Goal: Contribute content: Contribute content

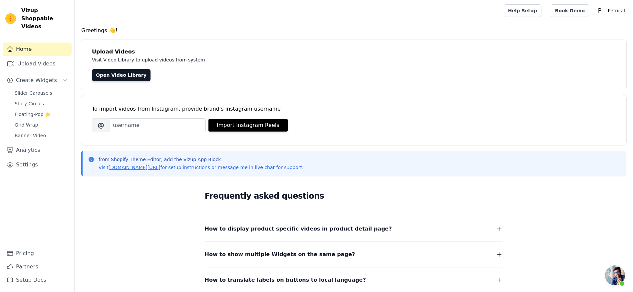
scroll to position [1605, 0]
click at [41, 107] on span "Story Circles" at bounding box center [29, 103] width 29 height 7
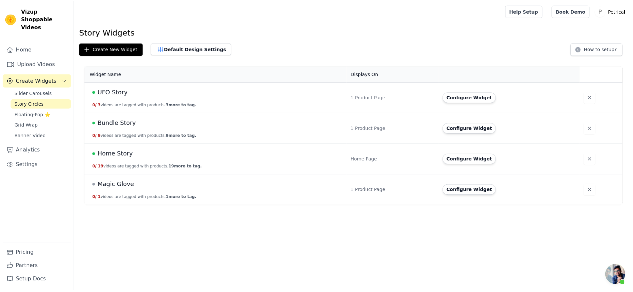
scroll to position [1605, 0]
click at [462, 134] on button "Configure Widget" at bounding box center [474, 128] width 54 height 11
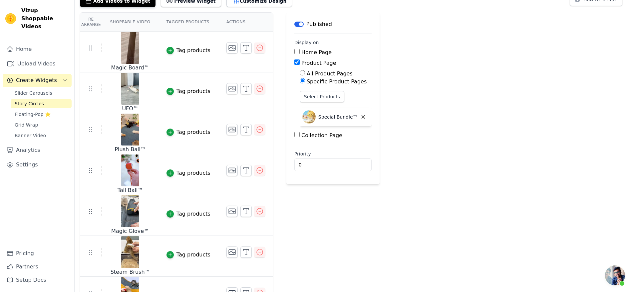
scroll to position [42, 0]
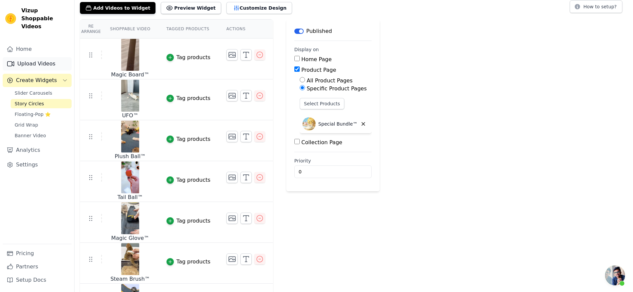
click at [26, 67] on link "Upload Videos" at bounding box center [37, 63] width 69 height 13
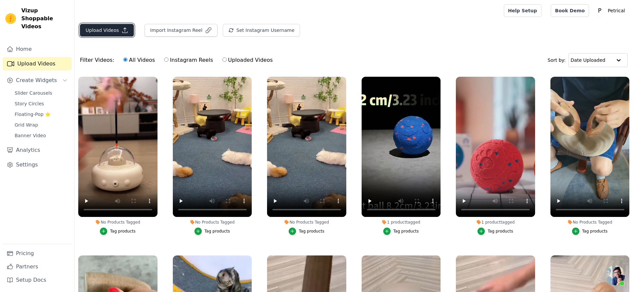
click at [134, 36] on button "Upload Videos" at bounding box center [107, 30] width 54 height 13
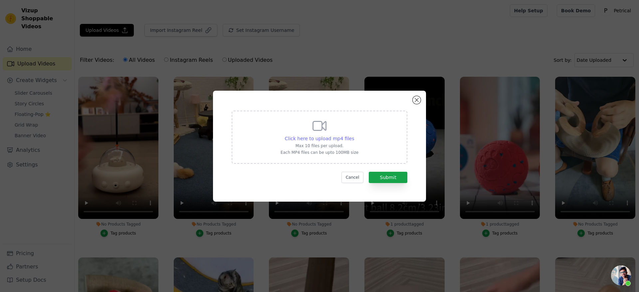
click at [285, 136] on span "Click here to upload mp4 files" at bounding box center [320, 138] width 70 height 5
click at [354, 135] on input "Click here to upload mp4 files Max 10 files per upload. Each MP4 files can be u…" at bounding box center [354, 135] width 0 height 0
type input "C:\fakepath\Plush Ball New Music.mp4"
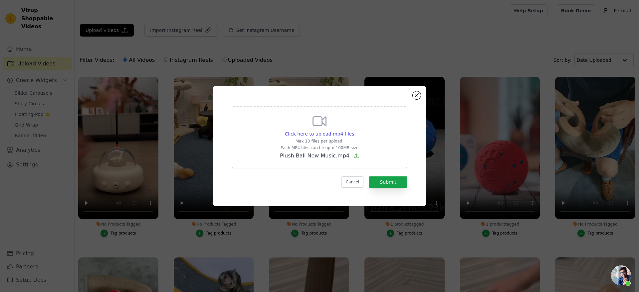
click at [263, 139] on div "Click here to upload mp4 files Max 10 files per upload. Each MP4 files can be u…" at bounding box center [320, 137] width 176 height 63
click at [354, 131] on input "Click here to upload mp4 files Max 10 files per upload. Each MP4 files can be u…" at bounding box center [354, 130] width 0 height 0
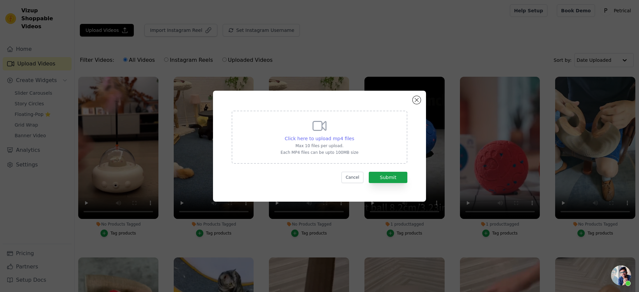
click at [332, 137] on span "Click here to upload mp4 files" at bounding box center [320, 138] width 70 height 5
click at [354, 135] on input "Click here to upload mp4 files Max 10 files per upload. Each MP4 files can be u…" at bounding box center [354, 135] width 0 height 0
type input "C:\fakepath\Plush Ball New Music.mp4"
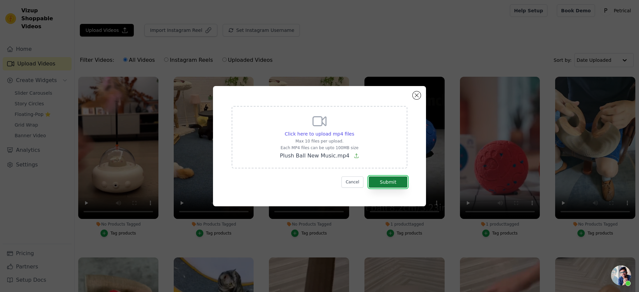
click at [405, 188] on button "Submit" at bounding box center [388, 182] width 39 height 11
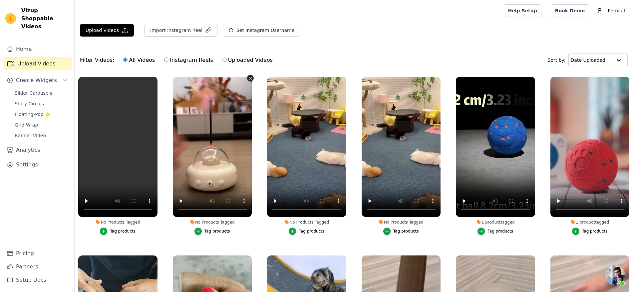
scroll to position [1605, 0]
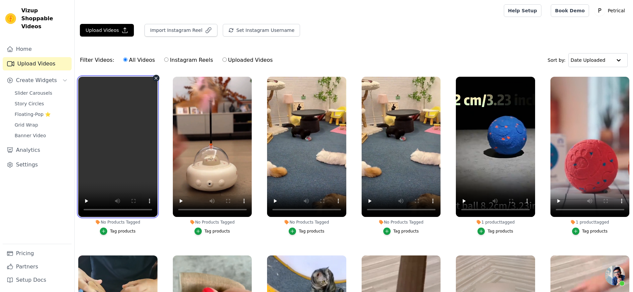
click at [132, 144] on video at bounding box center [117, 147] width 79 height 140
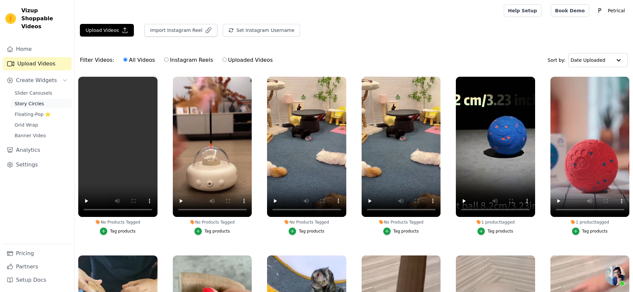
click at [32, 107] on span "Story Circles" at bounding box center [29, 103] width 29 height 7
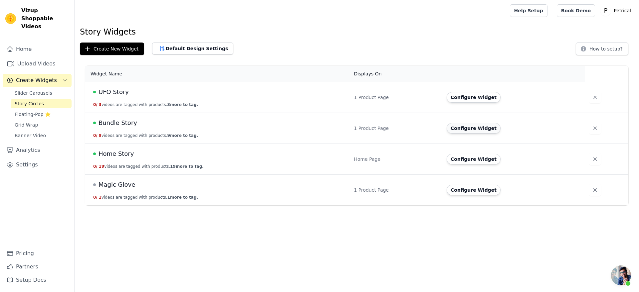
click at [466, 134] on button "Configure Widget" at bounding box center [474, 128] width 54 height 11
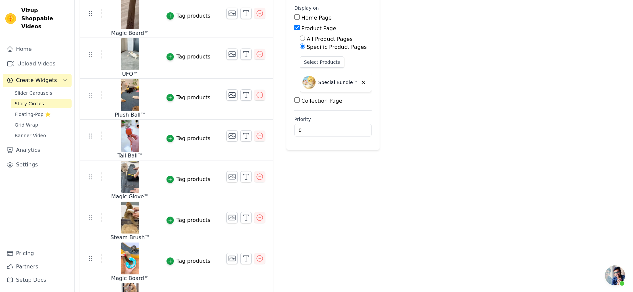
scroll to position [42, 0]
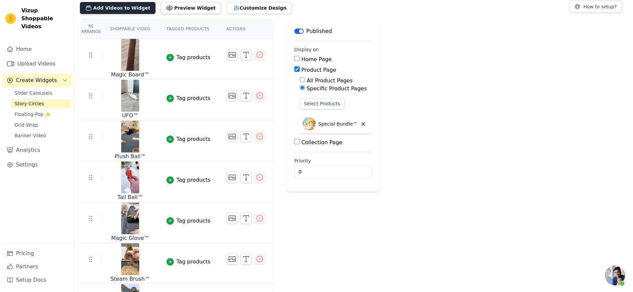
click at [146, 14] on button "Add Videos to Widget" at bounding box center [118, 8] width 76 height 12
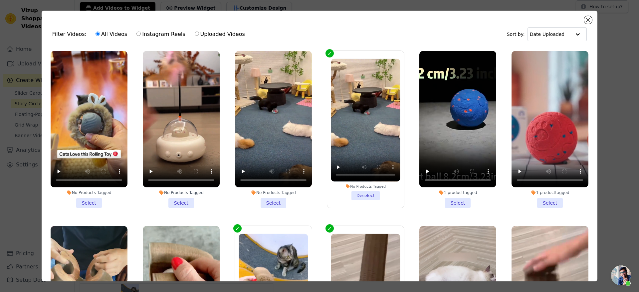
click at [85, 208] on li "No Products Tagged Select" at bounding box center [89, 129] width 77 height 157
click at [0, 0] on input "No Products Tagged Select" at bounding box center [0, 0] width 0 height 0
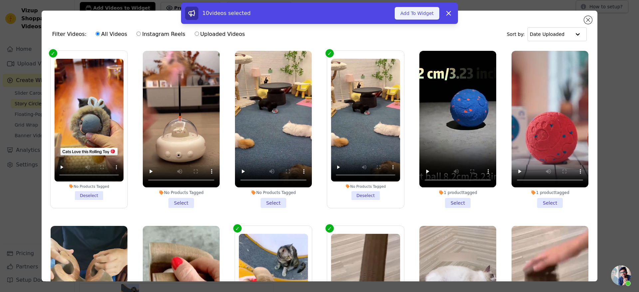
click at [439, 20] on button "Add To Widget" at bounding box center [417, 13] width 45 height 13
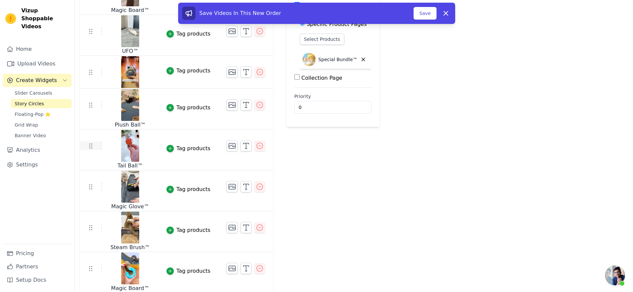
scroll to position [125, 0]
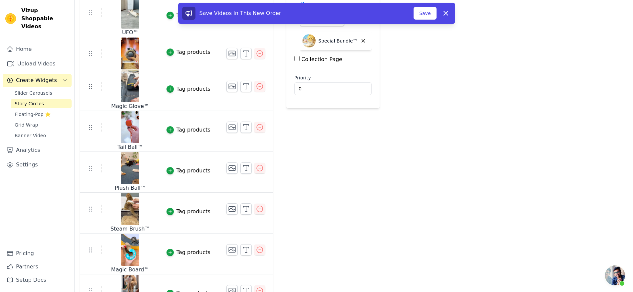
click at [534, 7] on div "Save Videos In This New Order Save Dismiss" at bounding box center [316, 15] width 633 height 24
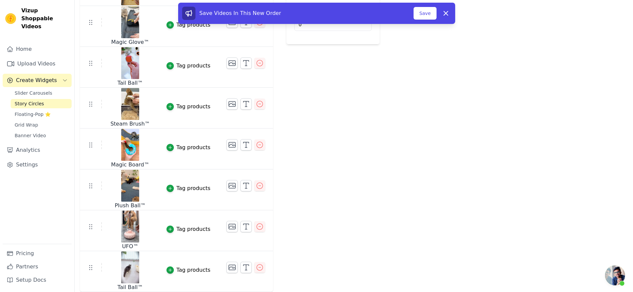
scroll to position [306, 0]
click at [436, 20] on button "Save" at bounding box center [424, 13] width 23 height 13
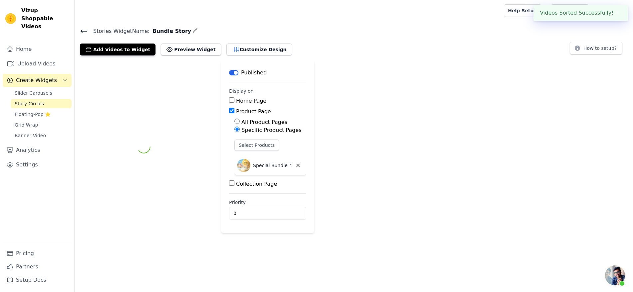
scroll to position [0, 0]
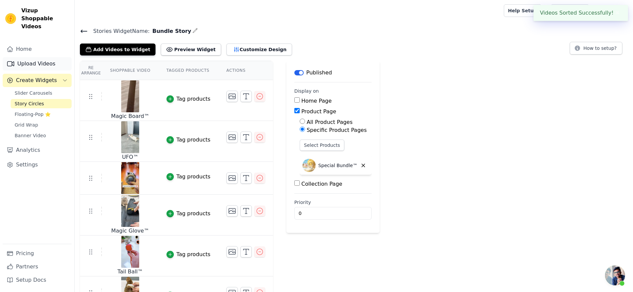
click at [30, 71] on link "Upload Videos" at bounding box center [37, 63] width 69 height 13
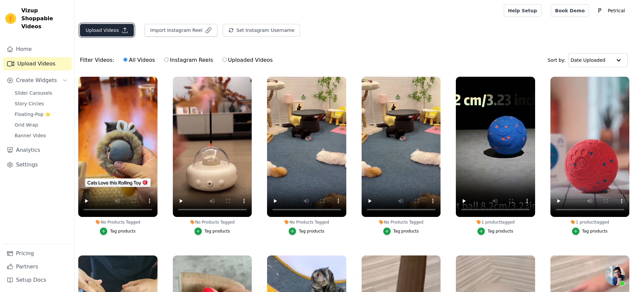
click at [118, 35] on button "Upload Videos" at bounding box center [107, 30] width 54 height 13
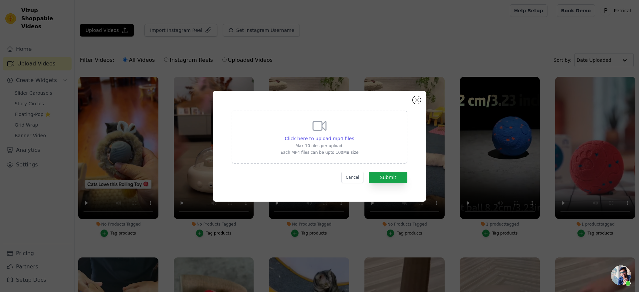
click at [374, 135] on div "Click here to upload mp4 files Max 10 files per upload. Each MP4 files can be u…" at bounding box center [320, 137] width 176 height 53
click at [354, 135] on input "Click here to upload mp4 files Max 10 files per upload. Each MP4 files can be u…" at bounding box center [354, 135] width 0 height 0
type input "C:\fakepath\Plush Tail Ball New Music.mp4"
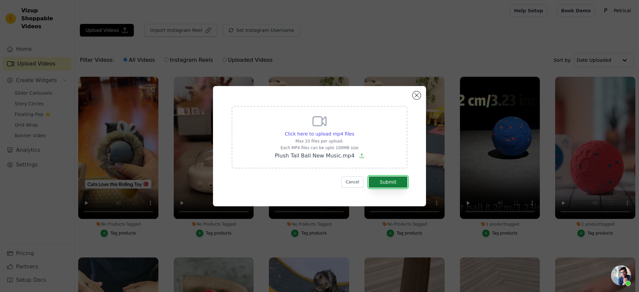
click at [406, 188] on button "Submit" at bounding box center [388, 182] width 39 height 11
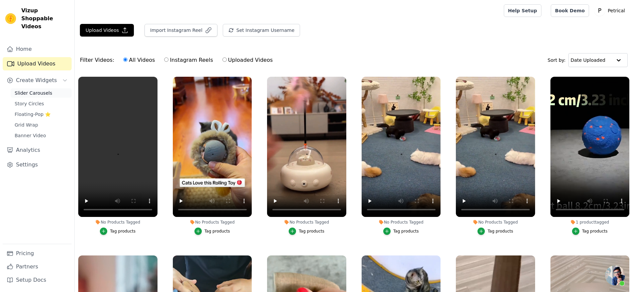
scroll to position [1605, 0]
click at [32, 96] on span "Slider Carousels" at bounding box center [34, 93] width 38 height 7
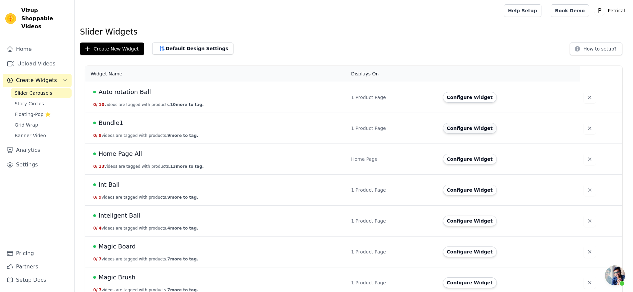
click at [454, 134] on button "Configure Widget" at bounding box center [470, 128] width 54 height 11
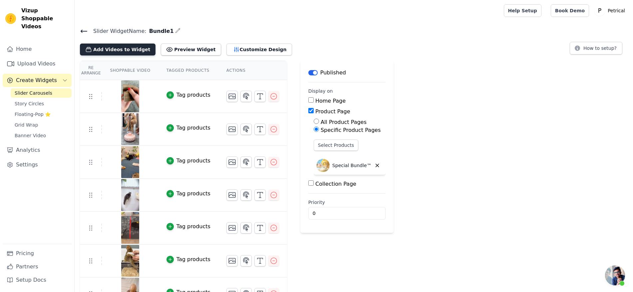
click at [135, 56] on button "Add Videos to Widget" at bounding box center [118, 50] width 76 height 12
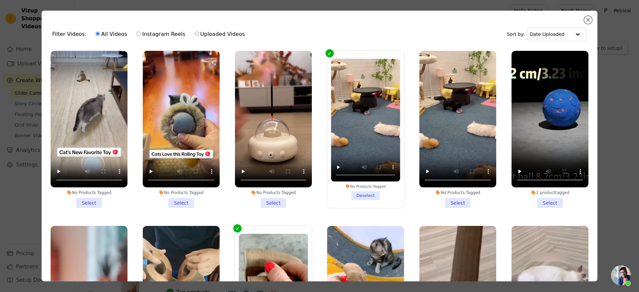
click at [89, 208] on li "No Products Tagged Select" at bounding box center [89, 129] width 77 height 157
click at [0, 0] on input "No Products Tagged Select" at bounding box center [0, 0] width 0 height 0
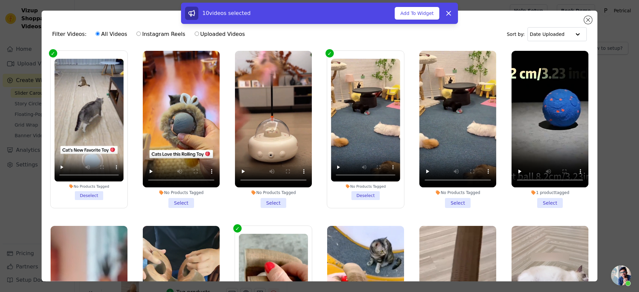
click at [176, 208] on li "No Products Tagged Select" at bounding box center [181, 129] width 77 height 157
click at [0, 0] on input "No Products Tagged Select" at bounding box center [0, 0] width 0 height 0
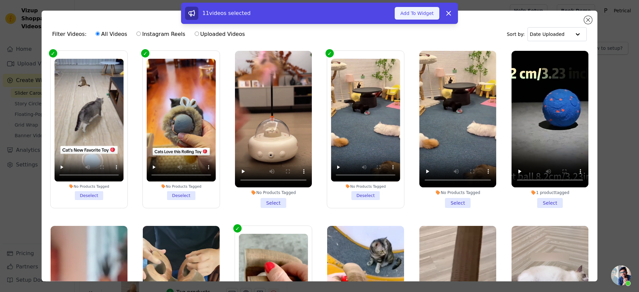
click at [439, 16] on button "Add To Widget" at bounding box center [417, 13] width 45 height 13
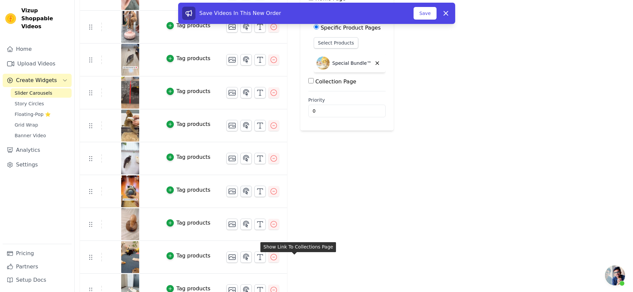
scroll to position [257, 0]
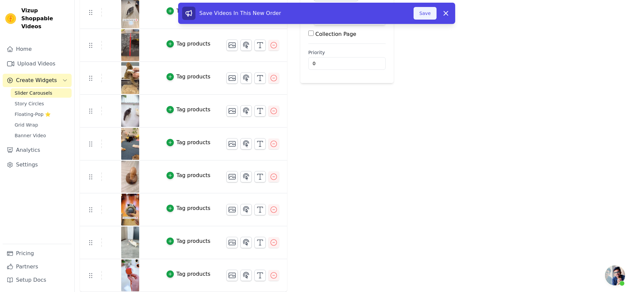
click at [436, 14] on button "Save" at bounding box center [424, 13] width 23 height 13
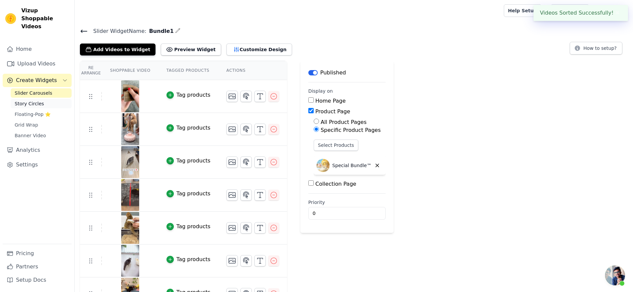
click at [44, 107] on span "Story Circles" at bounding box center [29, 103] width 29 height 7
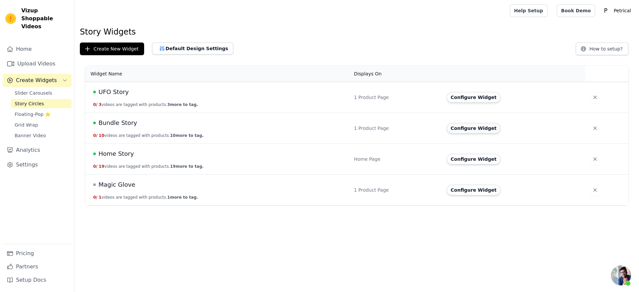
click at [489, 134] on button "Configure Widget" at bounding box center [474, 128] width 54 height 11
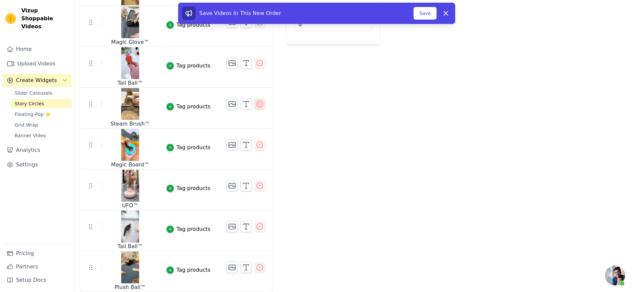
scroll to position [223, 0]
click at [436, 17] on button "Save" at bounding box center [424, 13] width 23 height 13
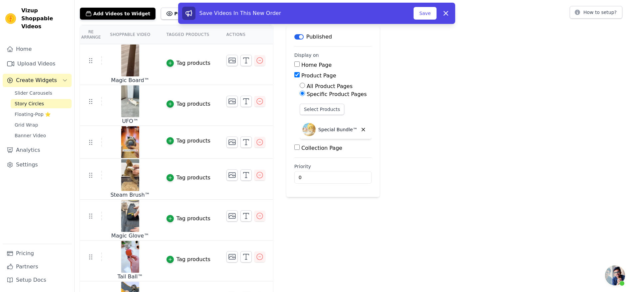
scroll to position [83, 0]
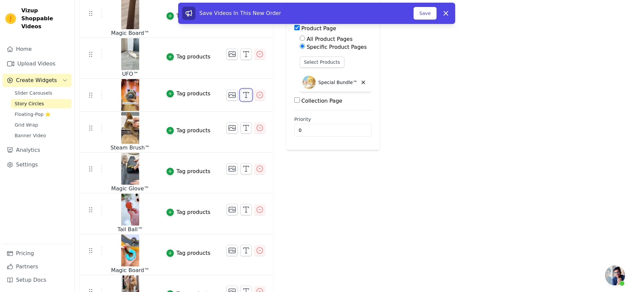
click at [246, 98] on line "button" at bounding box center [246, 94] width 0 height 5
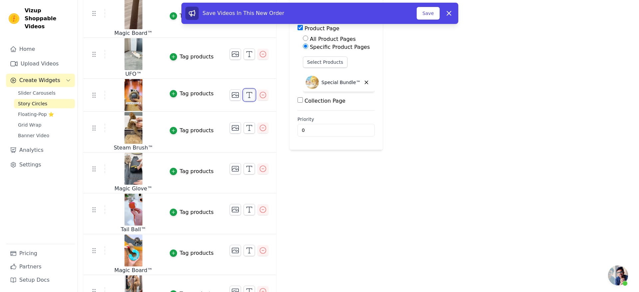
scroll to position [0, 0]
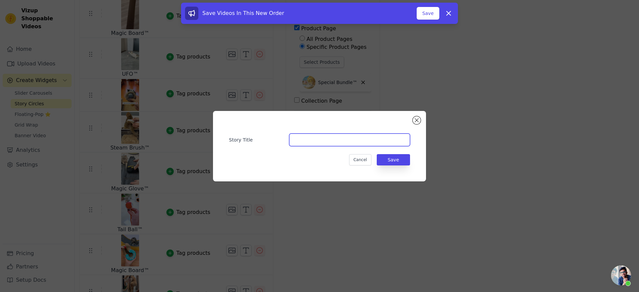
click at [293, 136] on input "Story Title" at bounding box center [349, 140] width 121 height 13
type input "Plush Ball™"
click at [403, 163] on button "Save" at bounding box center [393, 159] width 33 height 11
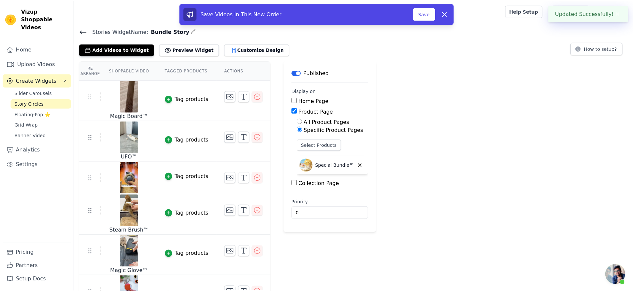
scroll to position [83, 0]
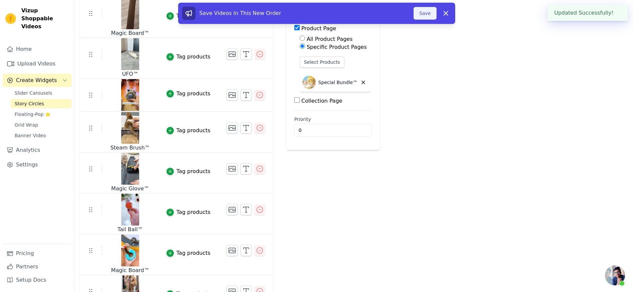
click at [436, 13] on button "Save" at bounding box center [424, 13] width 23 height 13
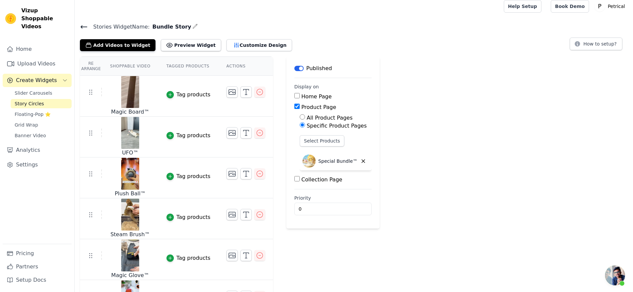
scroll to position [0, 0]
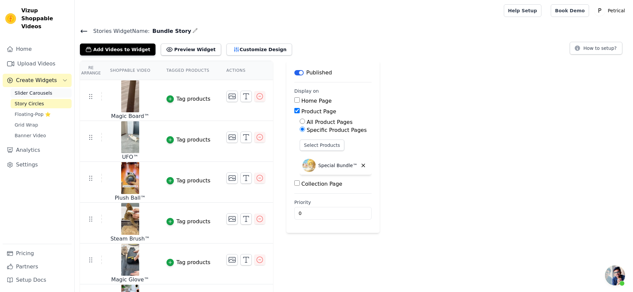
click at [48, 96] on span "Slider Carousels" at bounding box center [34, 93] width 38 height 7
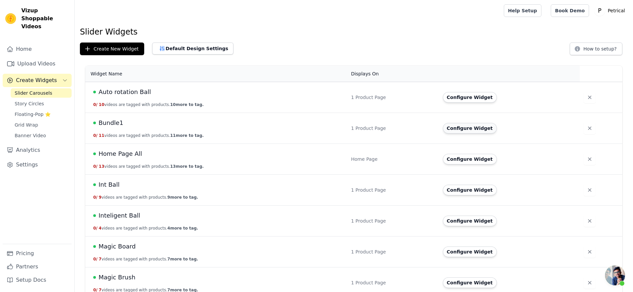
click at [466, 134] on button "Configure Widget" at bounding box center [470, 128] width 54 height 11
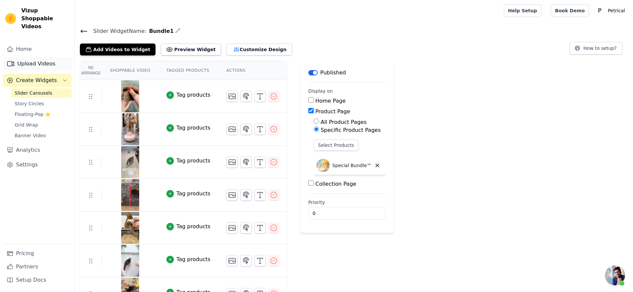
click at [34, 69] on link "Upload Videos" at bounding box center [37, 63] width 69 height 13
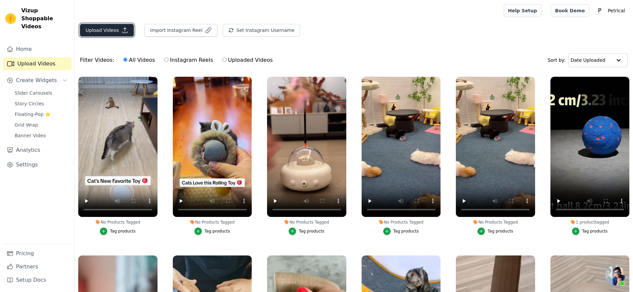
click at [128, 37] on button "Upload Videos" at bounding box center [107, 30] width 54 height 13
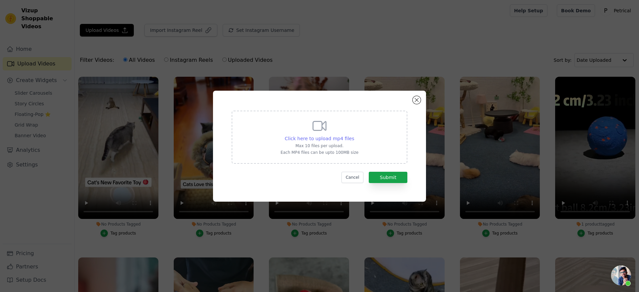
click at [285, 136] on span "Click here to upload mp4 files" at bounding box center [320, 138] width 70 height 5
click at [354, 135] on input "Click here to upload mp4 files Max 10 files per upload. Each MP4 files can be u…" at bounding box center [354, 135] width 0 height 0
type input "C:\fakepath\Tail Ball Styles.mp4"
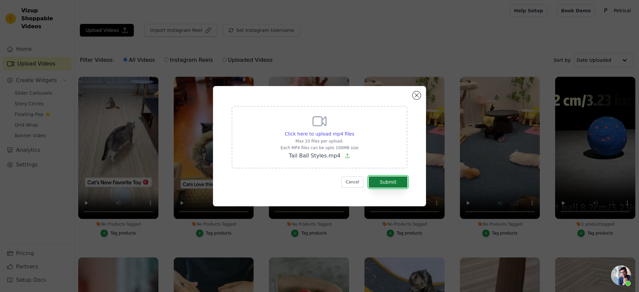
click at [407, 188] on button "Submit" at bounding box center [388, 182] width 39 height 11
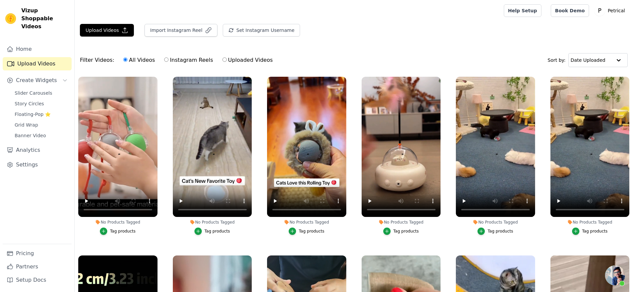
scroll to position [1605, 0]
click at [37, 96] on span "Slider Carousels" at bounding box center [34, 93] width 38 height 7
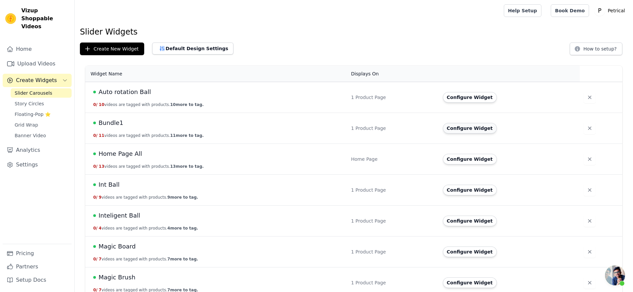
click at [486, 134] on button "Configure Widget" at bounding box center [470, 128] width 54 height 11
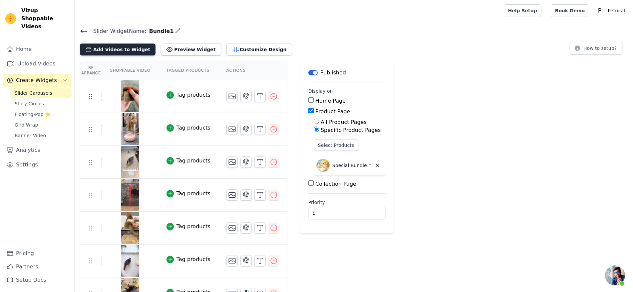
click at [142, 56] on button "Add Videos to Widget" at bounding box center [118, 50] width 76 height 12
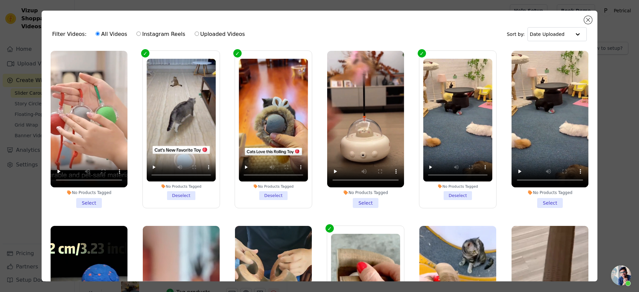
click at [90, 208] on li "No Products Tagged Select" at bounding box center [89, 129] width 77 height 157
click at [0, 0] on input "No Products Tagged Select" at bounding box center [0, 0] width 0 height 0
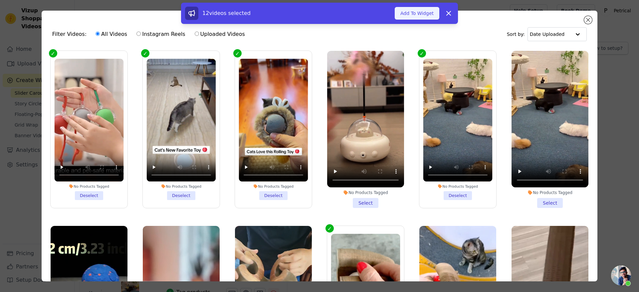
click at [439, 20] on button "Add To Widget" at bounding box center [417, 13] width 45 height 13
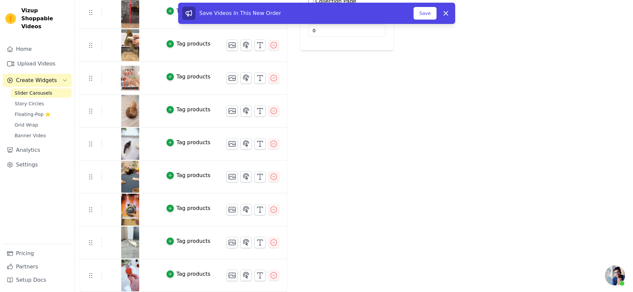
scroll to position [298, 0]
click at [436, 20] on button "Save" at bounding box center [424, 13] width 23 height 13
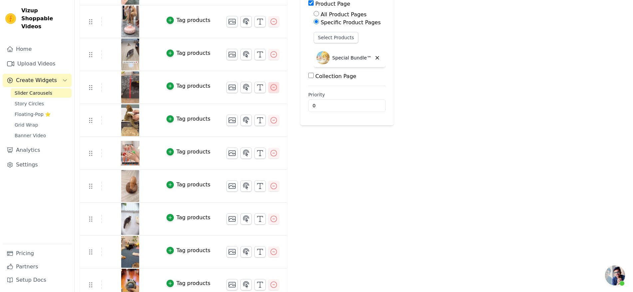
scroll to position [125, 0]
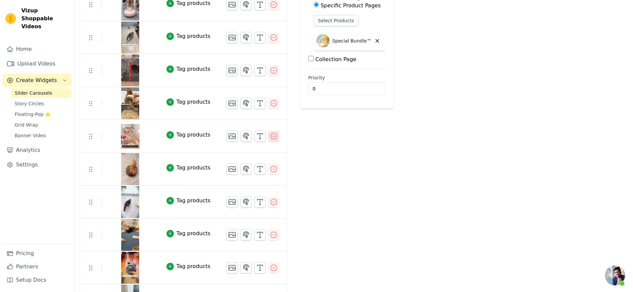
click at [277, 140] on icon "button" at bounding box center [274, 136] width 8 height 8
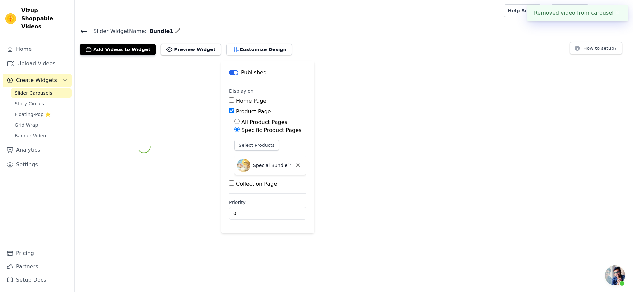
scroll to position [0, 0]
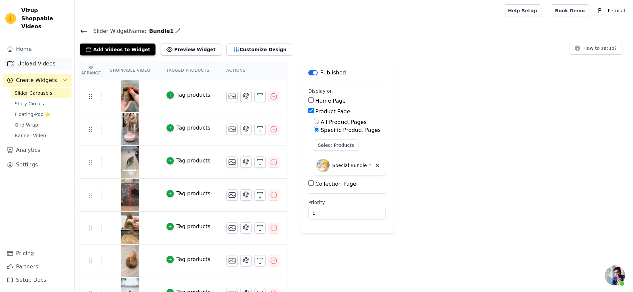
click at [48, 67] on link "Upload Videos" at bounding box center [37, 63] width 69 height 13
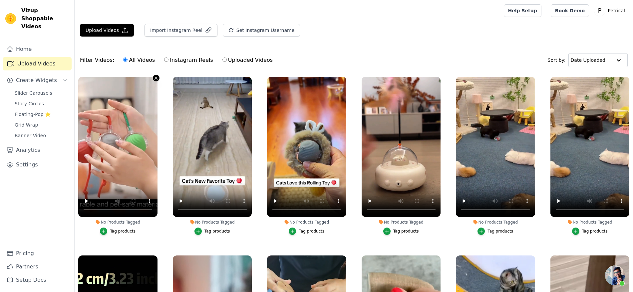
click at [158, 81] on icon "button" at bounding box center [155, 78] width 5 height 5
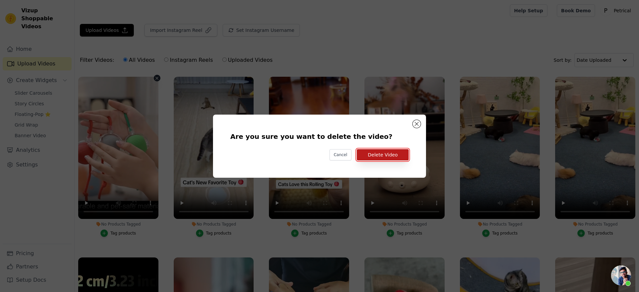
click at [409, 159] on button "Delete Video" at bounding box center [383, 154] width 52 height 11
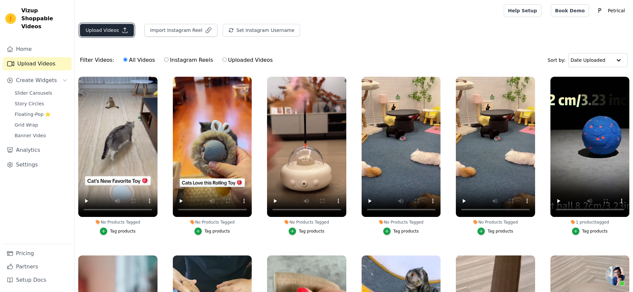
click at [116, 37] on button "Upload Videos" at bounding box center [107, 30] width 54 height 13
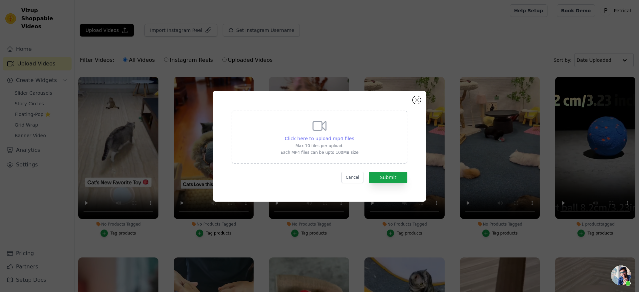
click at [289, 136] on span "Click here to upload mp4 files" at bounding box center [320, 138] width 70 height 5
click at [354, 135] on input "Click here to upload mp4 files Max 10 files per upload. Each MP4 files can be u…" at bounding box center [354, 135] width 0 height 0
type input "C:\fakepath\Tail Ball Styles-1.mp4"
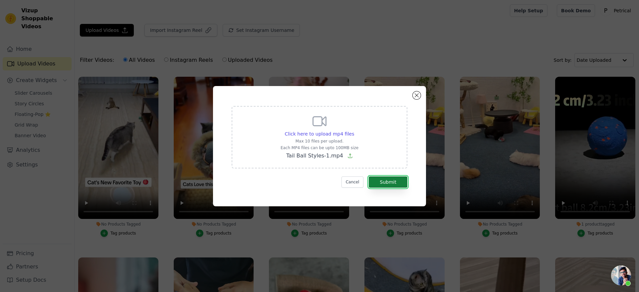
click at [407, 188] on button "Submit" at bounding box center [388, 182] width 39 height 11
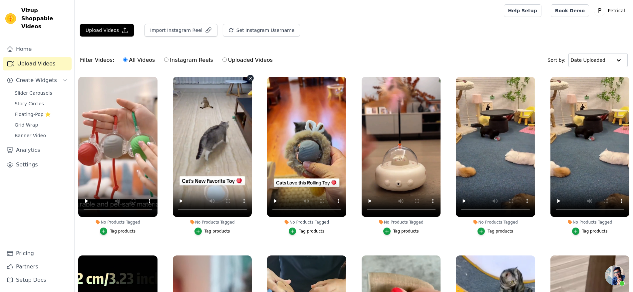
scroll to position [1605, 0]
click at [42, 96] on span "Slider Carousels" at bounding box center [34, 93] width 38 height 7
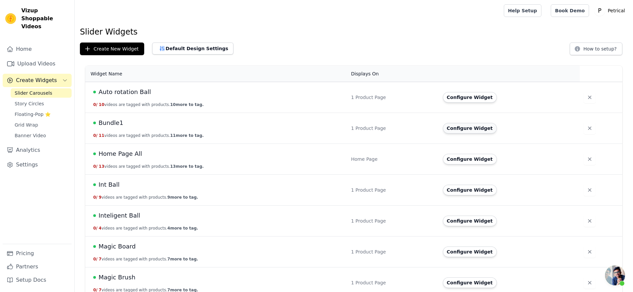
click at [459, 134] on button "Configure Widget" at bounding box center [470, 128] width 54 height 11
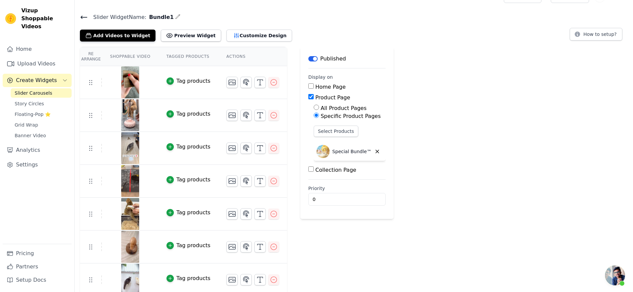
scroll to position [8, 0]
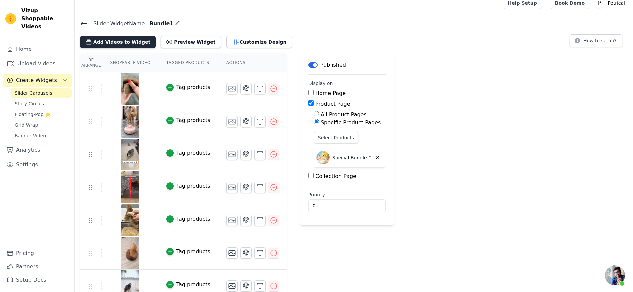
click at [155, 48] on button "Add Videos to Widget" at bounding box center [118, 42] width 76 height 12
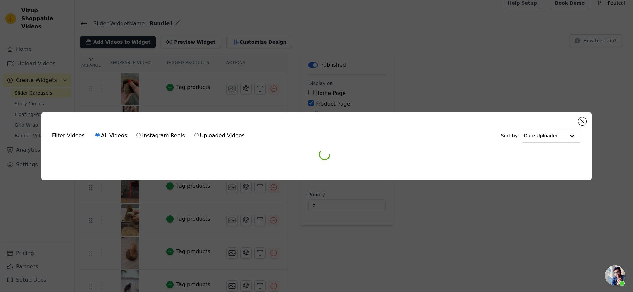
scroll to position [0, 0]
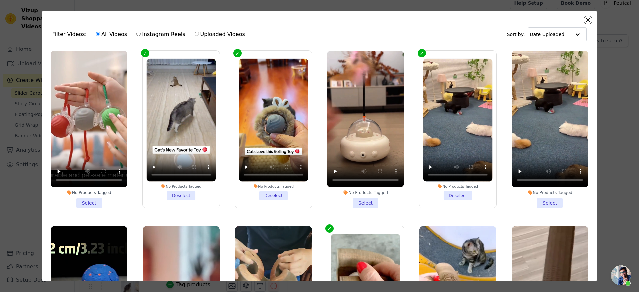
click at [94, 207] on li "No Products Tagged Select" at bounding box center [89, 129] width 77 height 157
click at [0, 0] on input "No Products Tagged Select" at bounding box center [0, 0] width 0 height 0
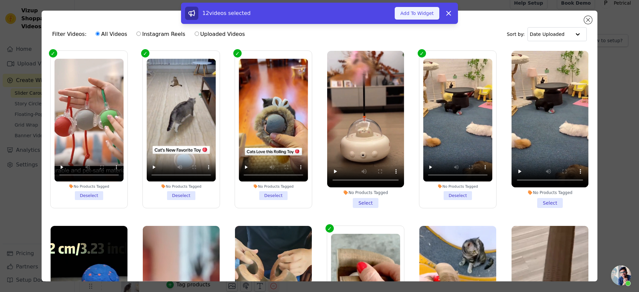
click at [432, 20] on button "Add To Widget" at bounding box center [417, 13] width 45 height 13
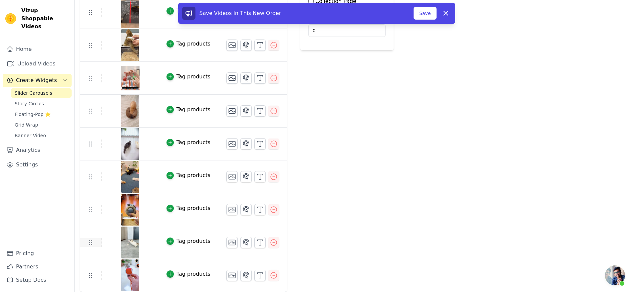
scroll to position [215, 0]
click at [436, 15] on button "Save" at bounding box center [424, 13] width 23 height 13
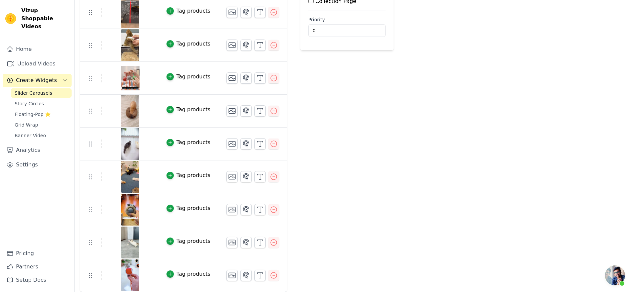
scroll to position [298, 0]
